Goal: Information Seeking & Learning: Compare options

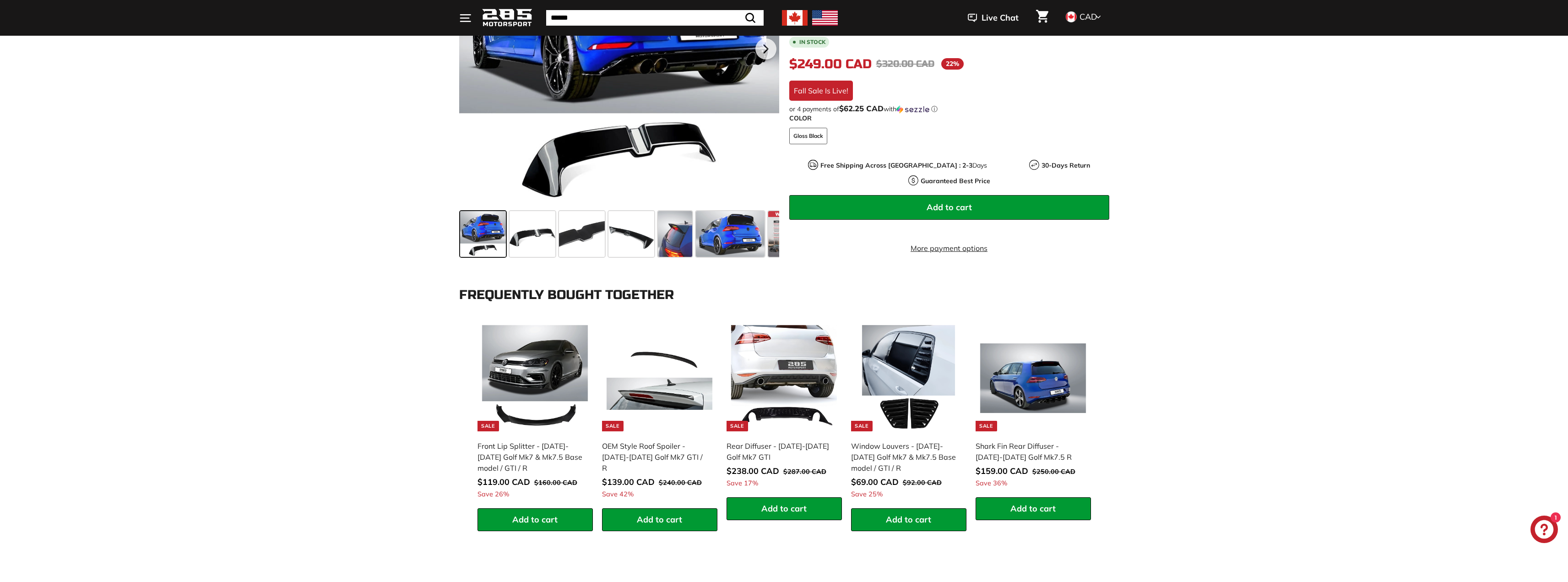
scroll to position [274, 0]
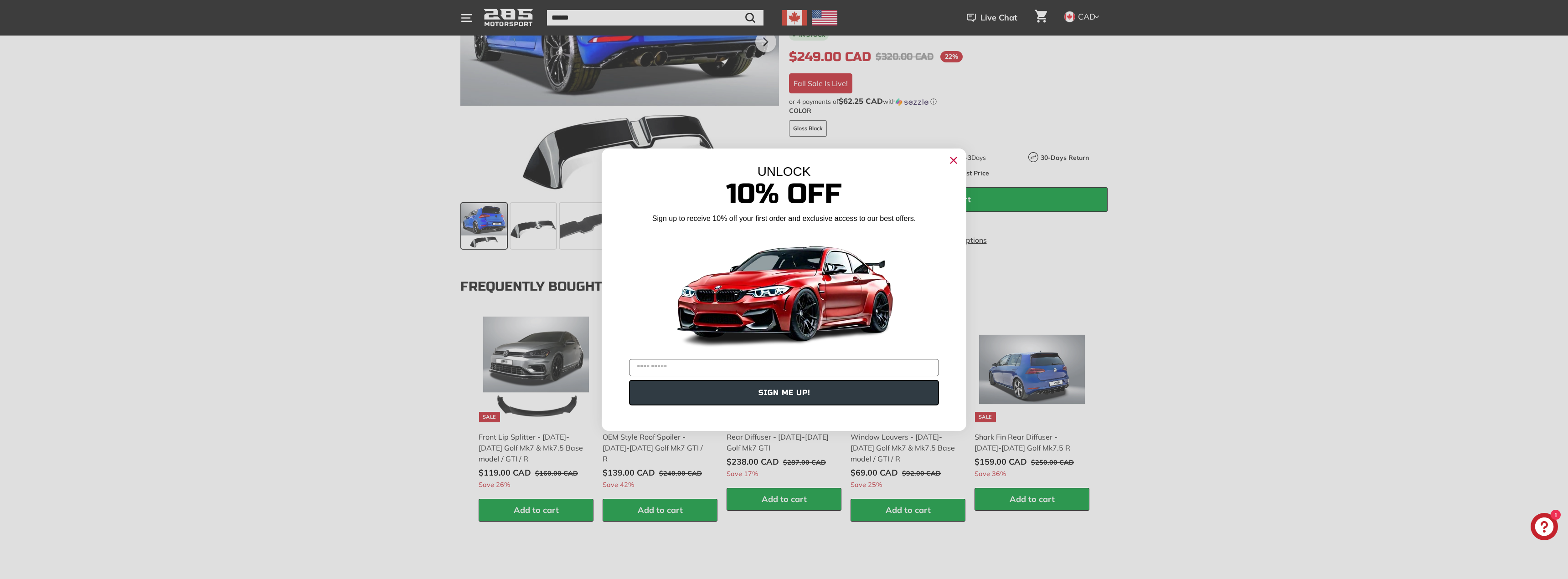
click at [318, 353] on div "Close dialog UNLOCK 10% Off Sign up to receive 10% off your first order and exc…" at bounding box center [784, 290] width 1568 height 579
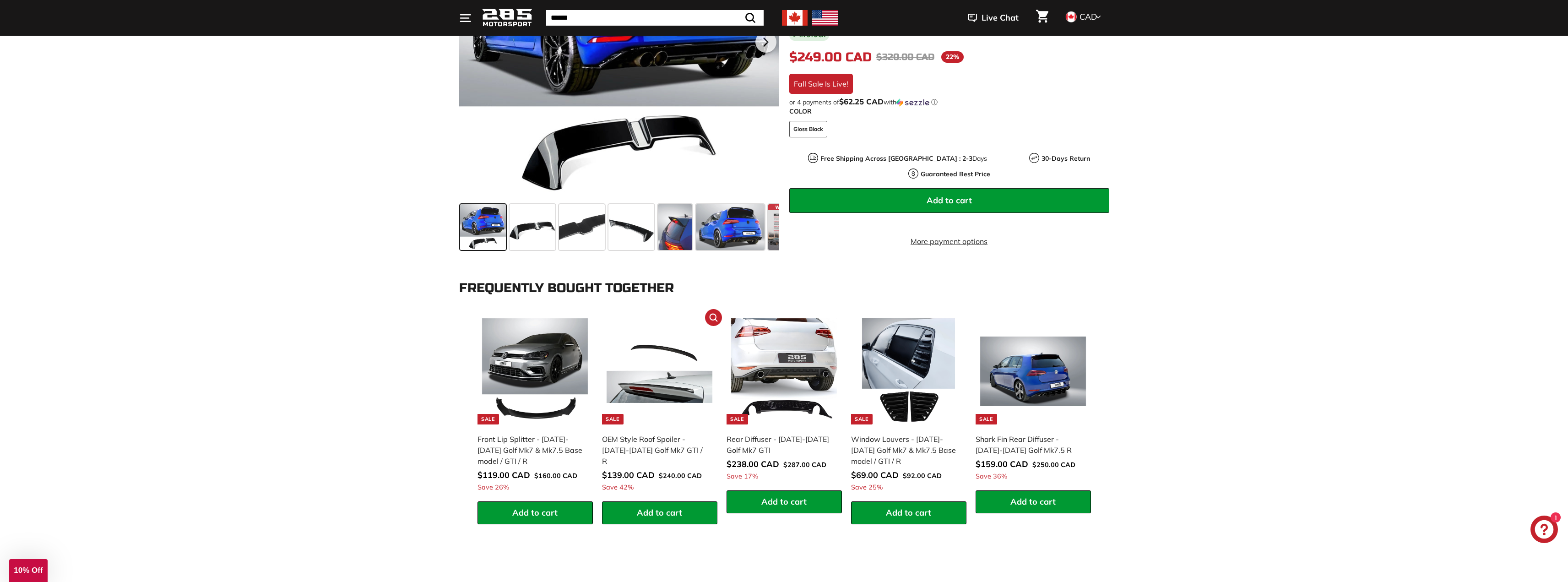
click at [664, 380] on img at bounding box center [660, 371] width 106 height 106
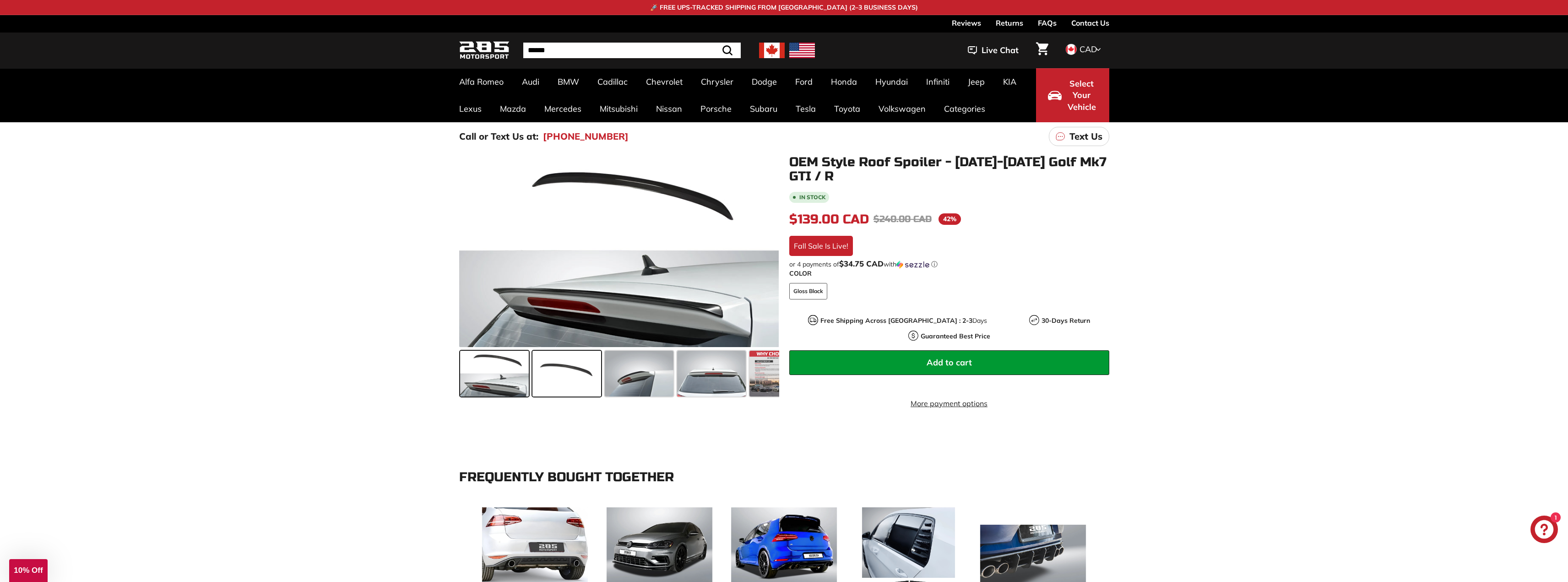
click at [568, 367] on span at bounding box center [567, 374] width 68 height 46
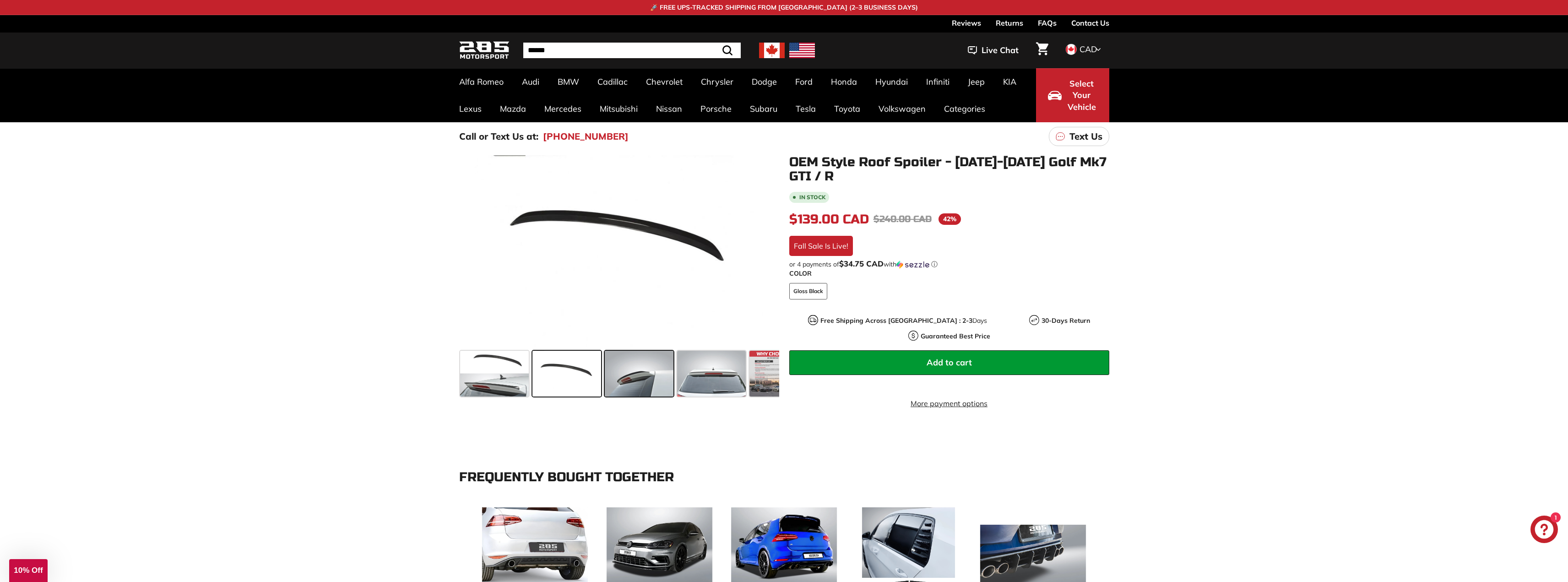
click at [635, 370] on span at bounding box center [639, 374] width 68 height 46
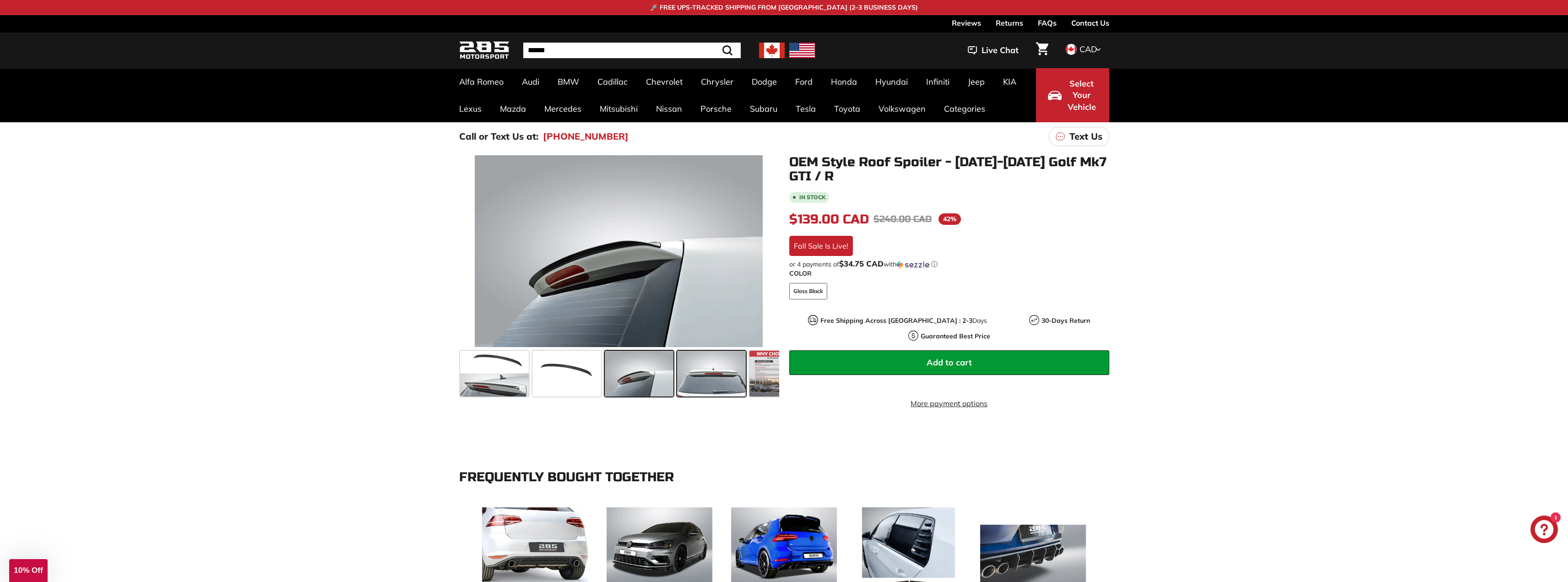
click at [702, 375] on span at bounding box center [712, 374] width 68 height 46
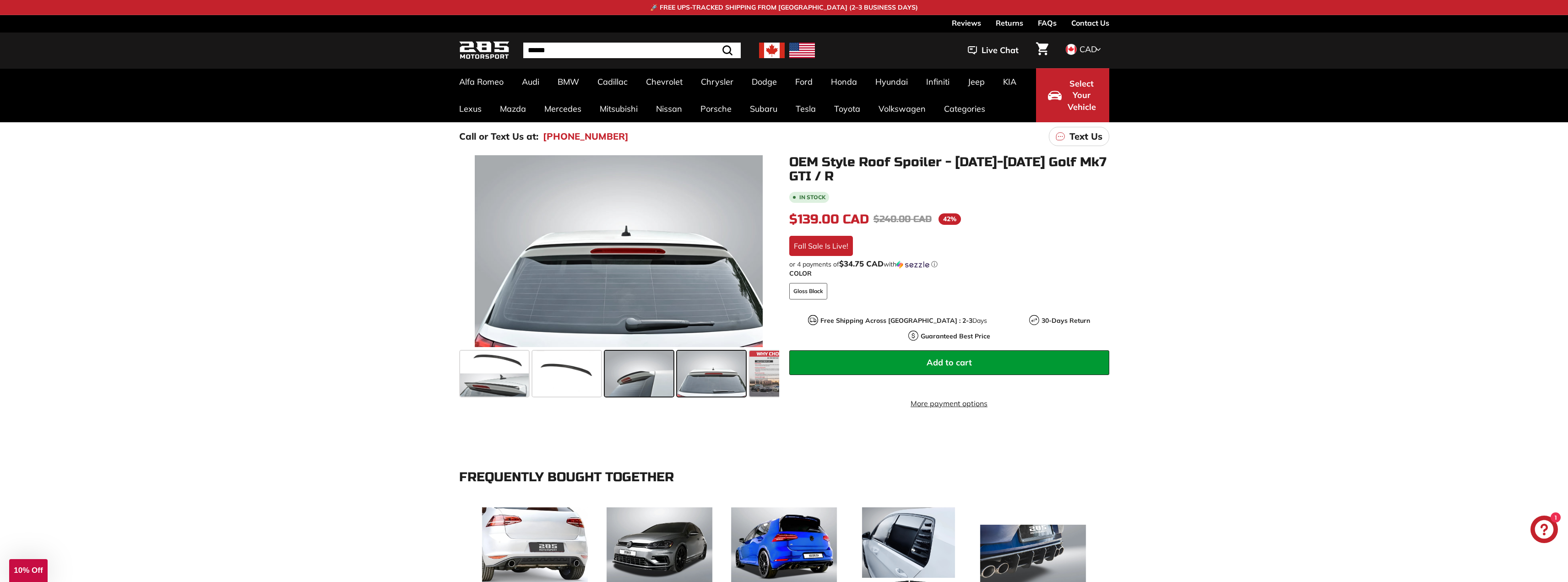
click at [652, 376] on span at bounding box center [639, 374] width 68 height 46
